Goal: Task Accomplishment & Management: Complete application form

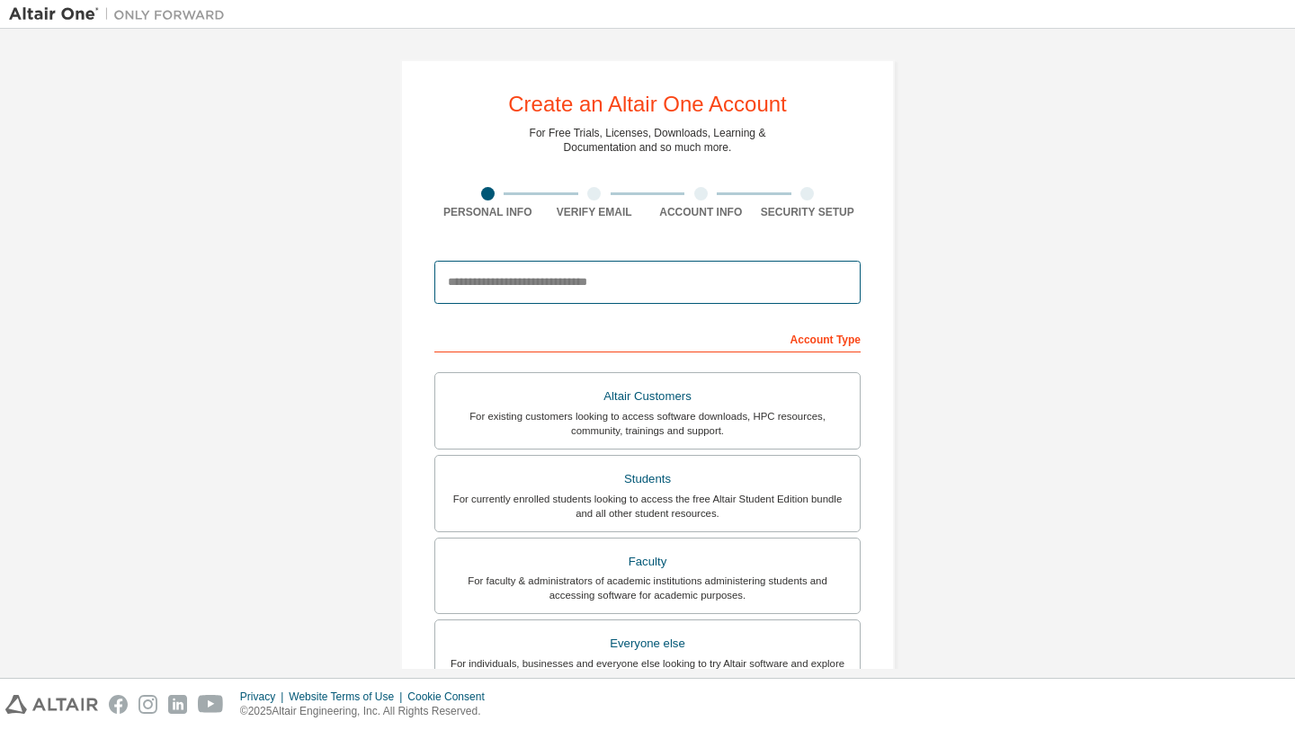
click at [665, 285] on input "email" at bounding box center [647, 282] width 426 height 43
click at [639, 273] on input "email" at bounding box center [647, 282] width 426 height 43
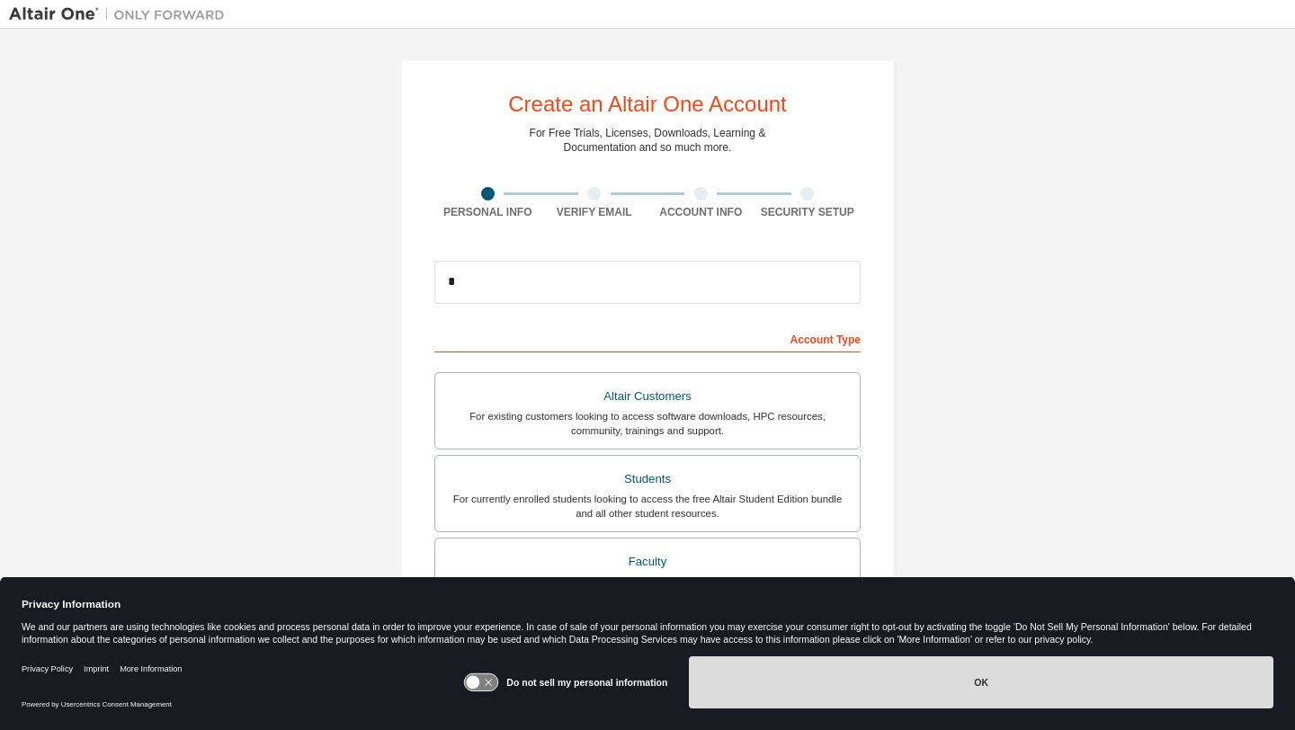
click at [809, 676] on button "OK" at bounding box center [981, 683] width 585 height 52
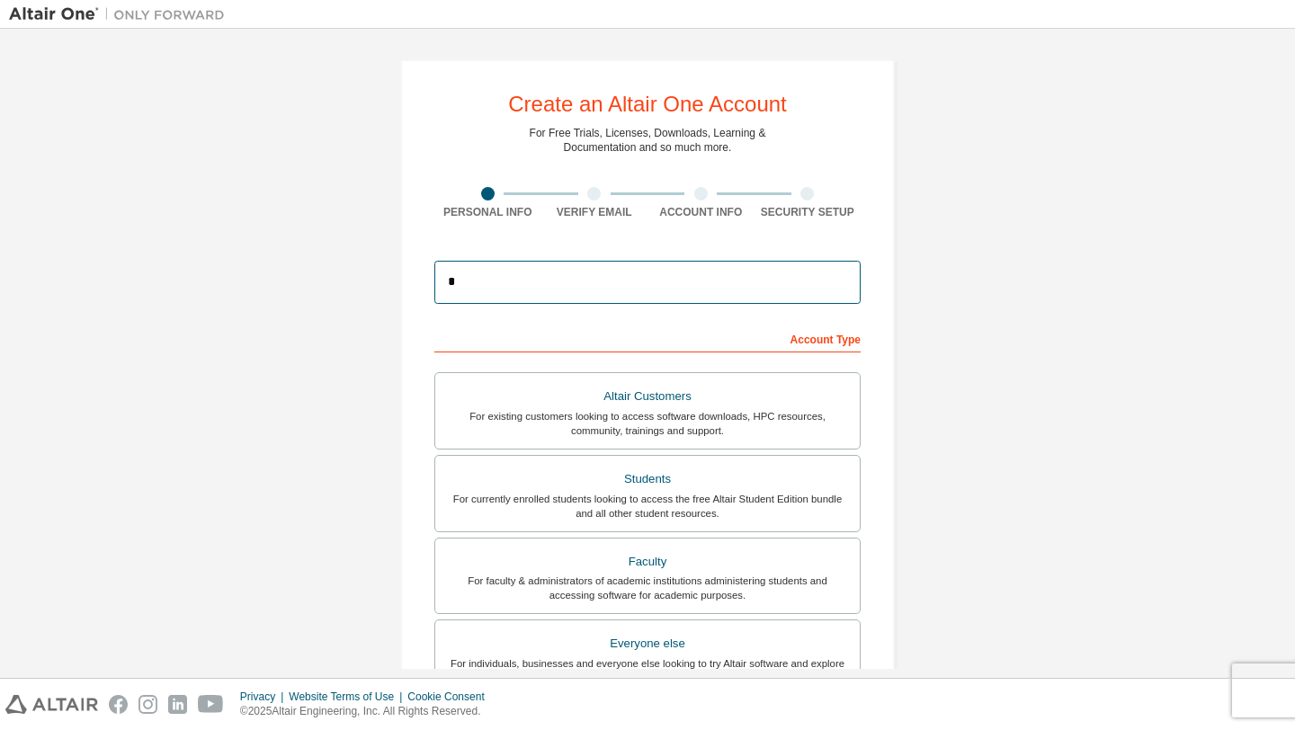
click at [642, 283] on input "*" at bounding box center [647, 282] width 426 height 43
type input "**********"
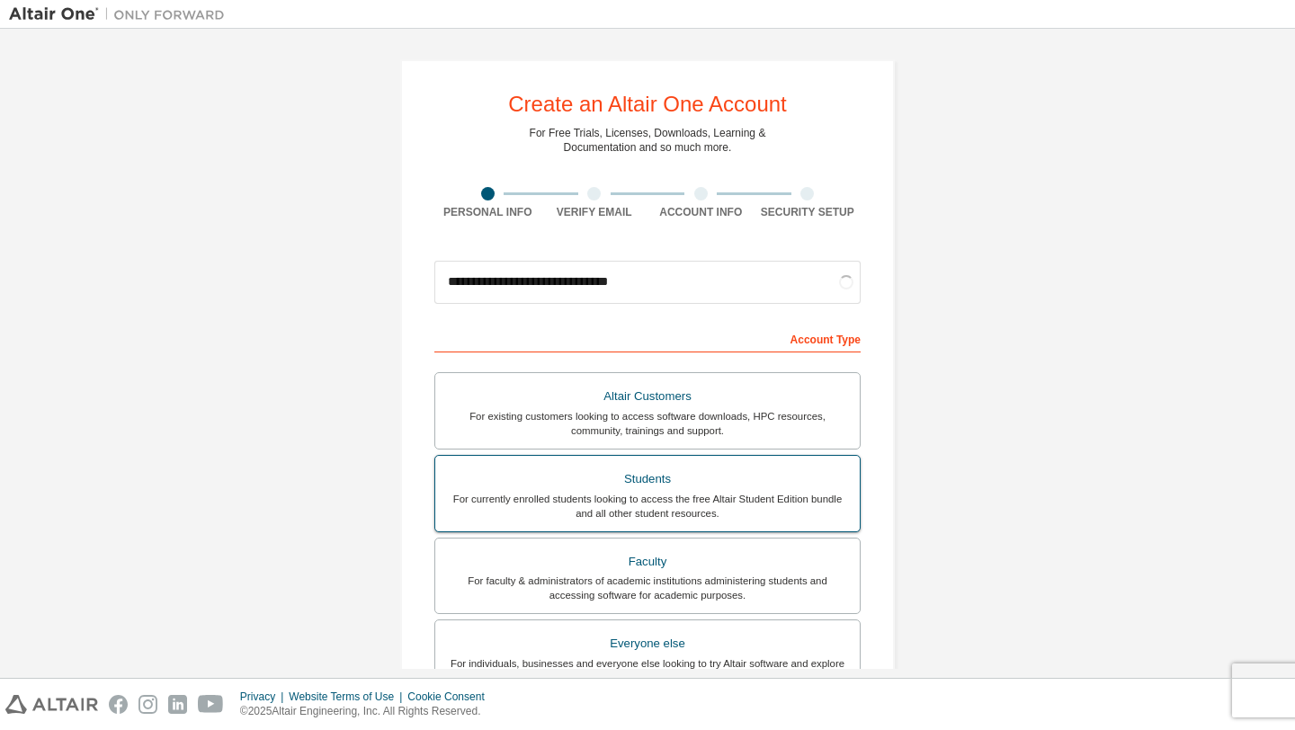
click at [684, 494] on div "For currently enrolled students looking to access the free Altair Student Editi…" at bounding box center [647, 506] width 403 height 29
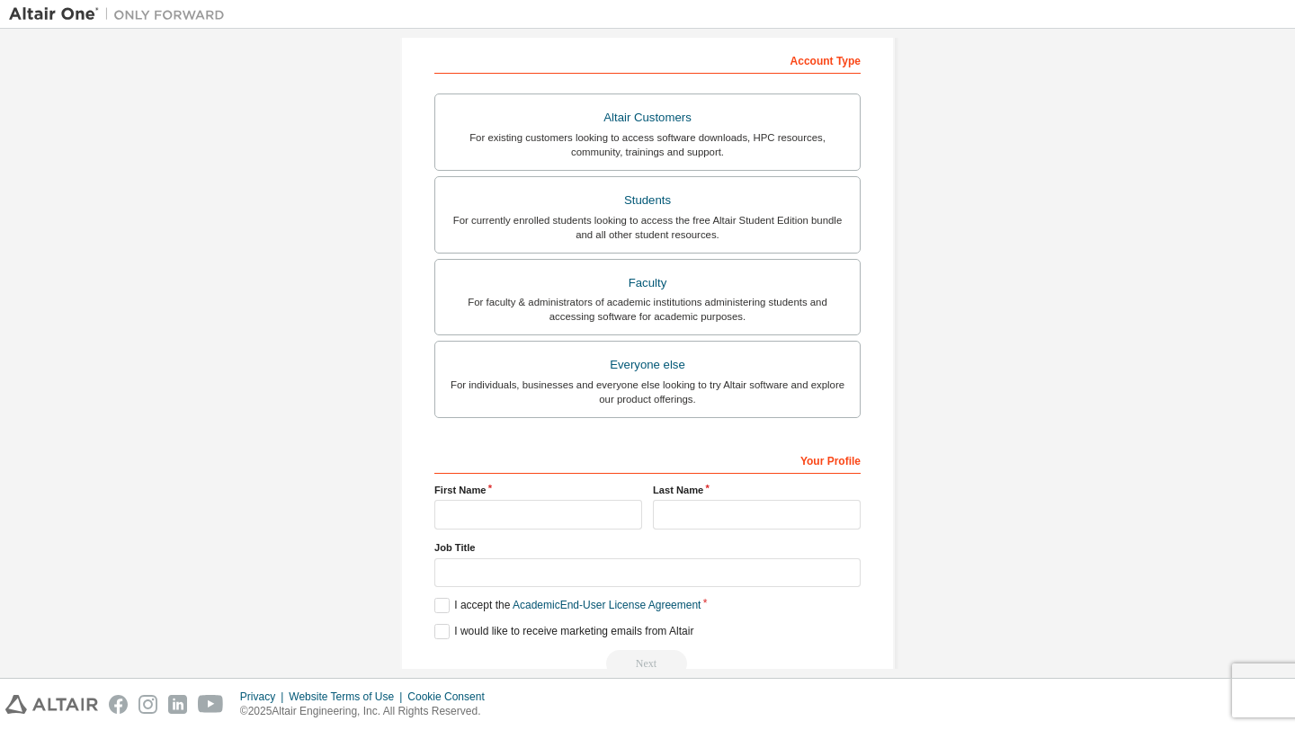
scroll to position [321, 0]
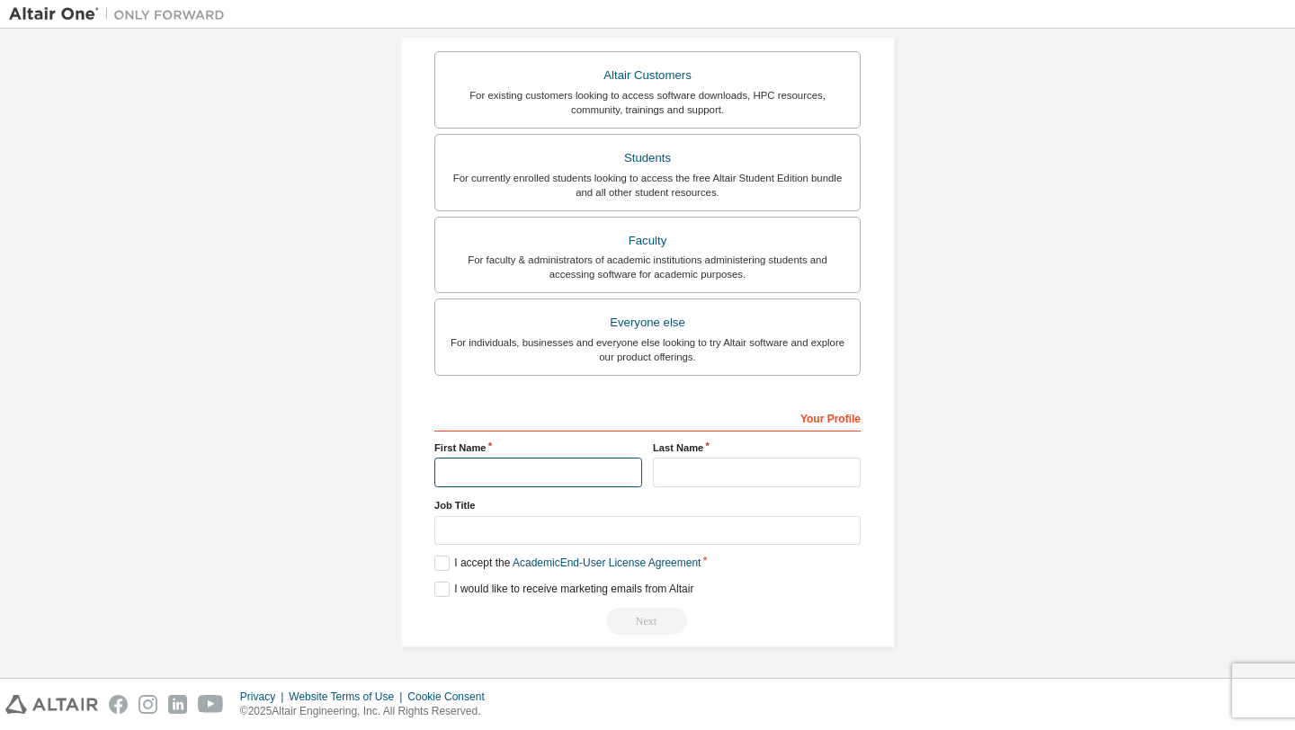
click at [552, 479] on input "text" at bounding box center [538, 473] width 208 height 30
type input "****"
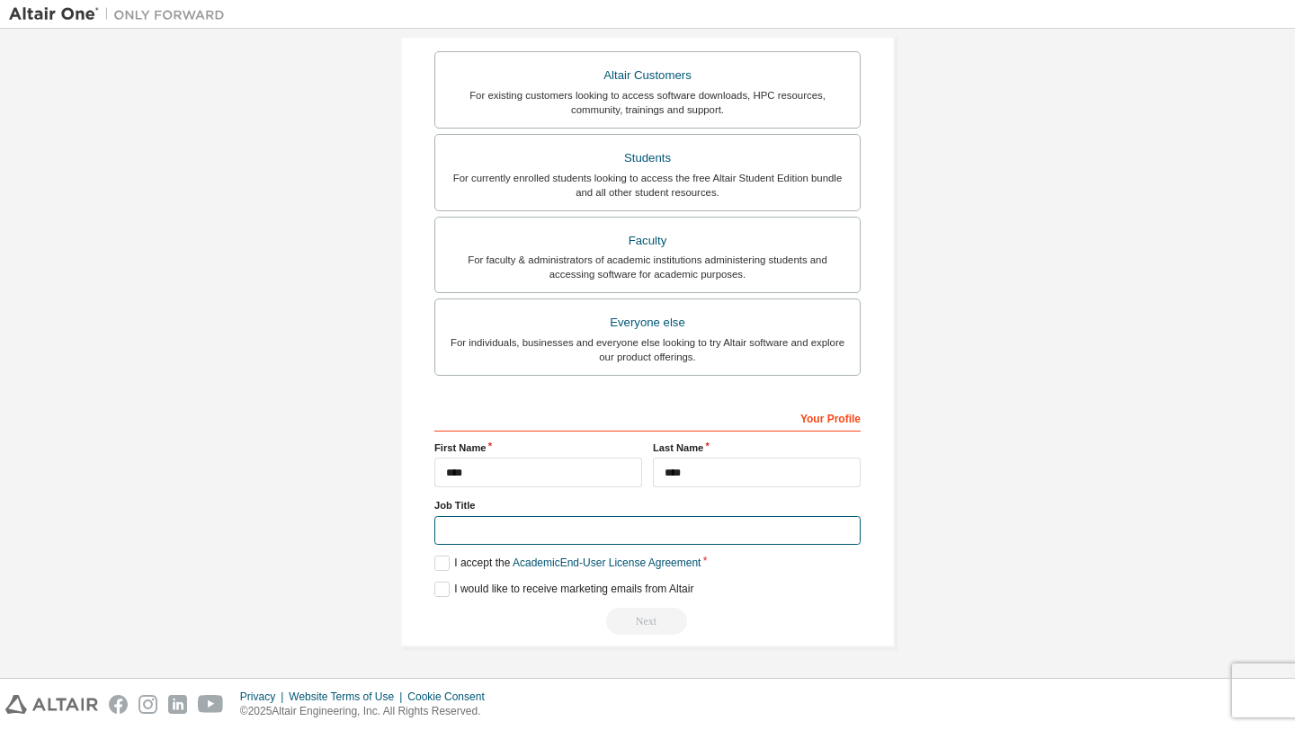
click at [558, 532] on input "text" at bounding box center [647, 531] width 426 height 30
type input "*******"
click at [438, 556] on label "I accept the Academic End-User License Agreement" at bounding box center [567, 563] width 266 height 15
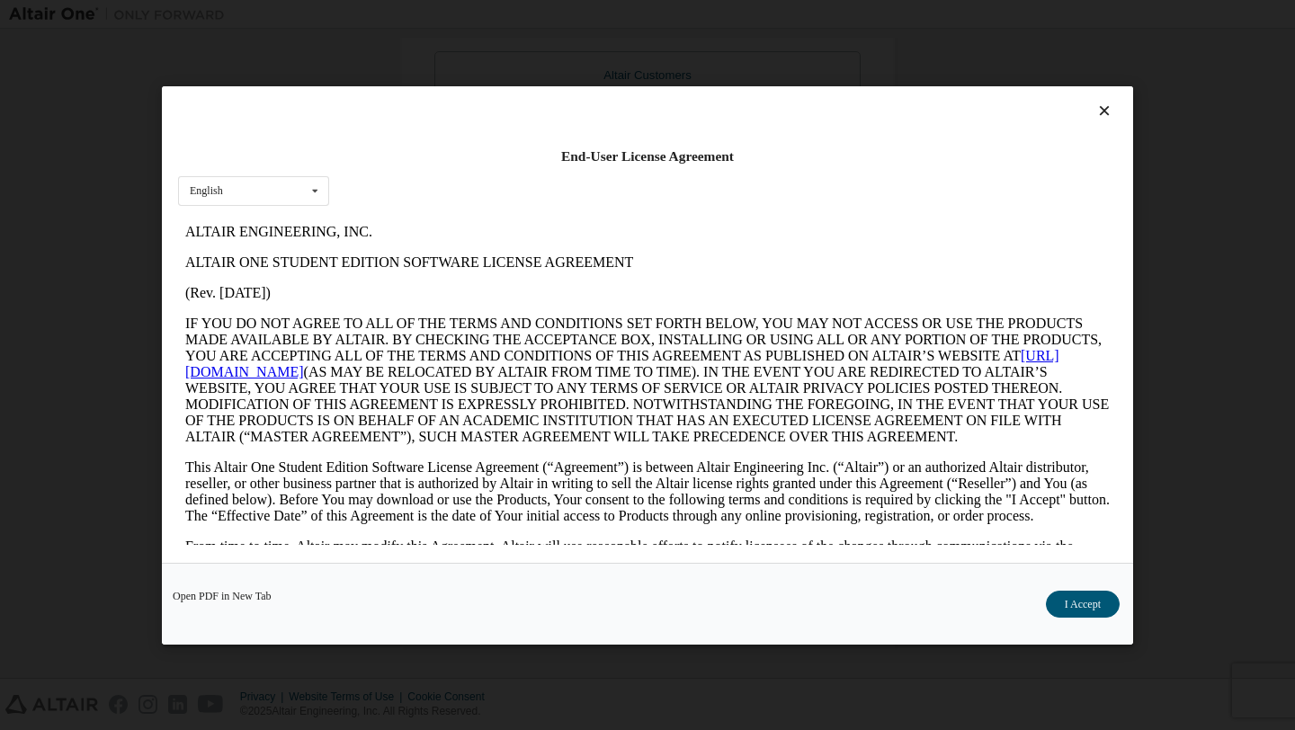
scroll to position [0, 0]
click at [1080, 595] on button "I Accept" at bounding box center [1083, 603] width 74 height 27
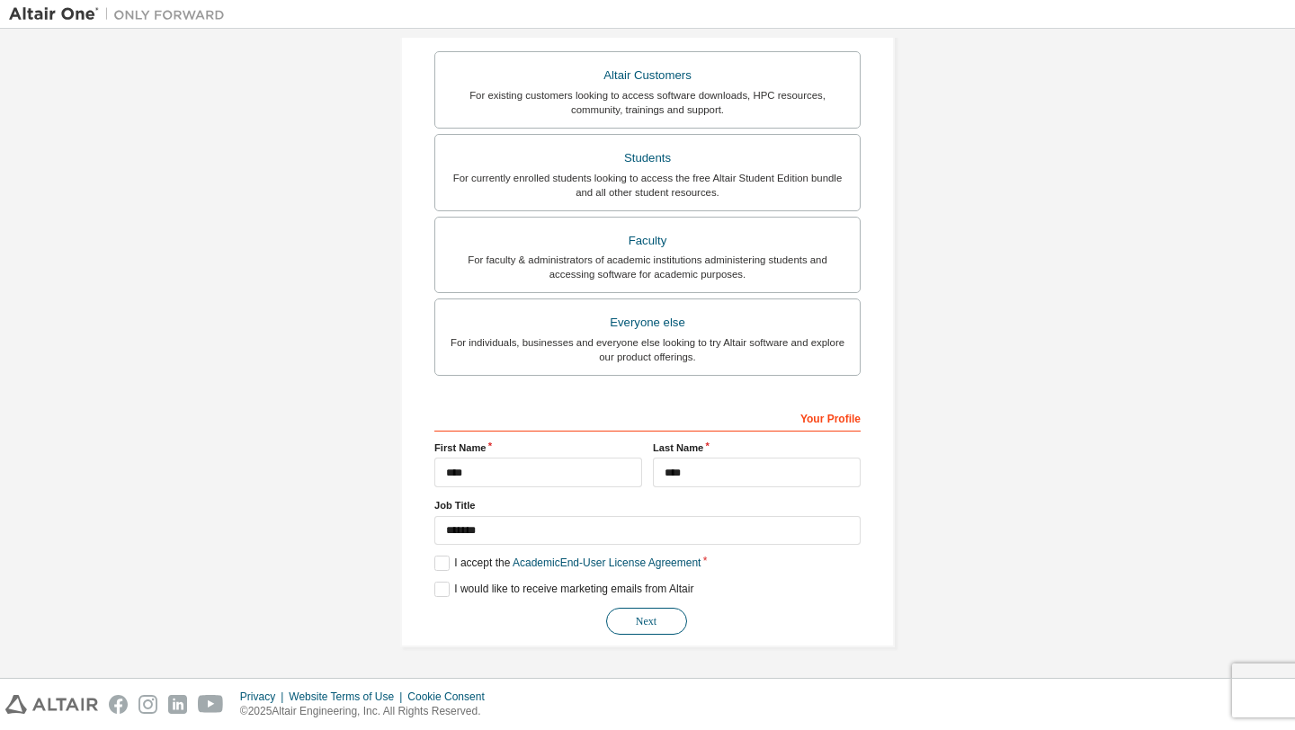
click at [619, 622] on button "Next" at bounding box center [646, 621] width 81 height 27
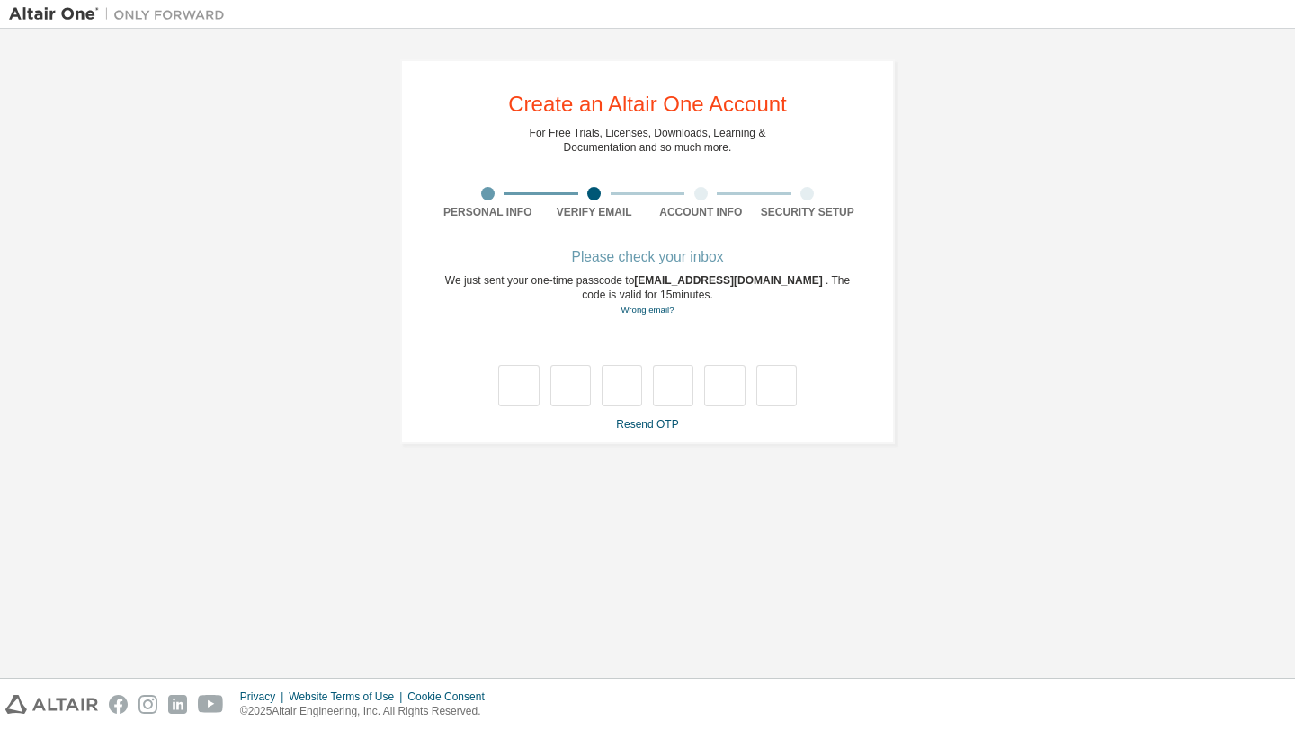
type input "*"
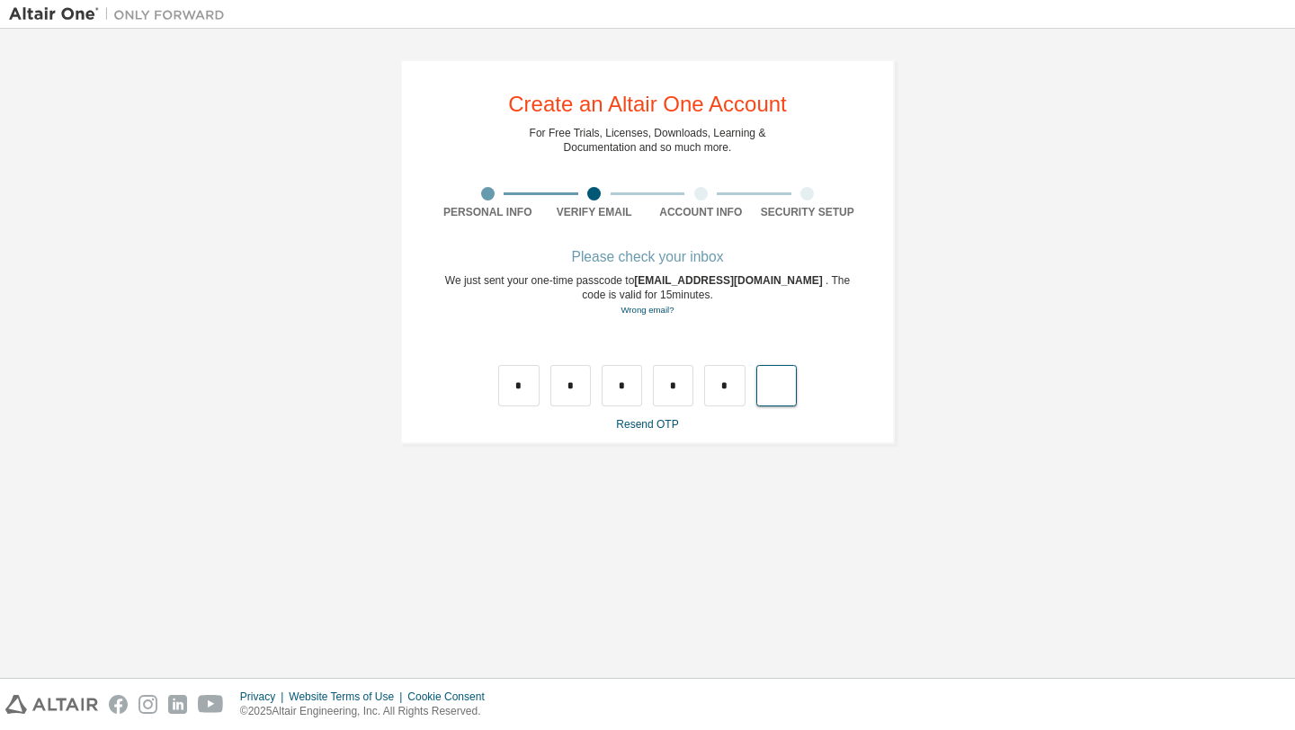
type input "*"
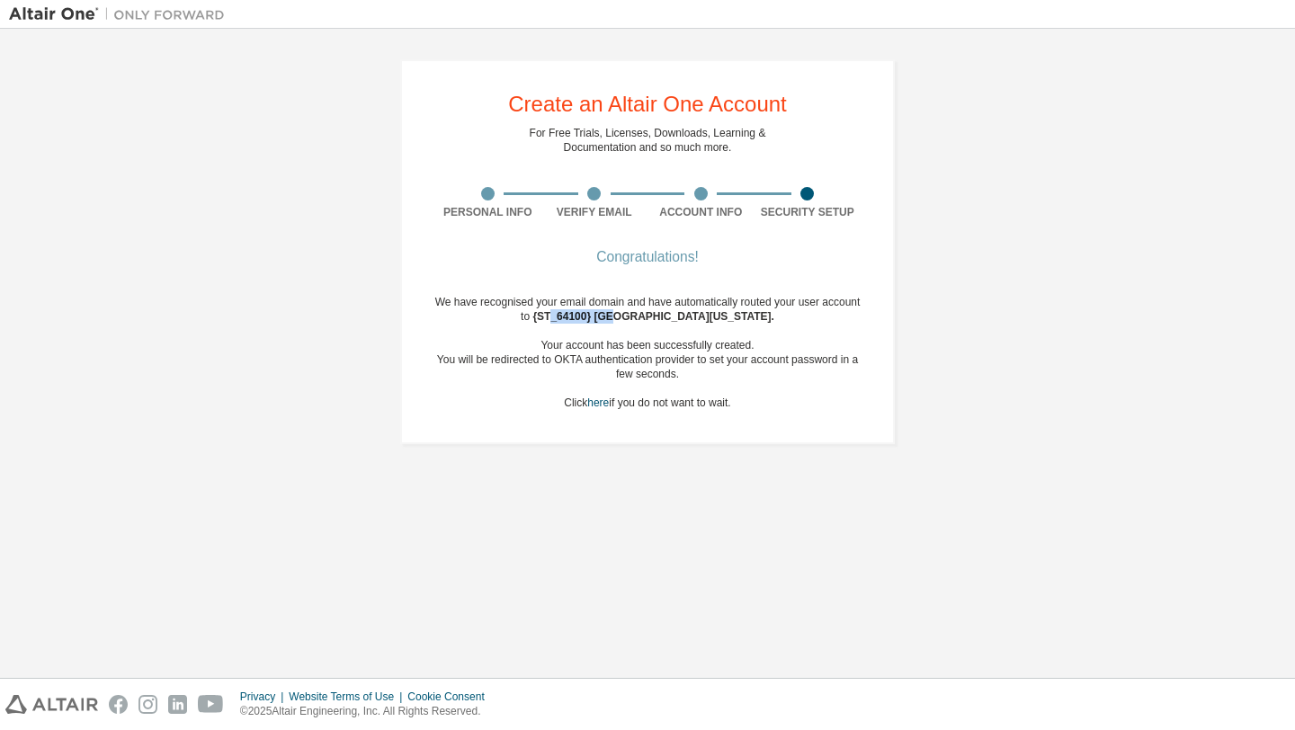
drag, startPoint x: 583, startPoint y: 320, endPoint x: 649, endPoint y: 321, distance: 66.6
click at [649, 321] on span "{ST_64100} City University of New York ." at bounding box center [653, 316] width 242 height 13
click at [652, 354] on div "You will be redirected to OKTA authentication provider to set your account pass…" at bounding box center [647, 367] width 426 height 29
click at [595, 403] on link "here" at bounding box center [598, 403] width 22 height 13
